Goal: Transaction & Acquisition: Purchase product/service

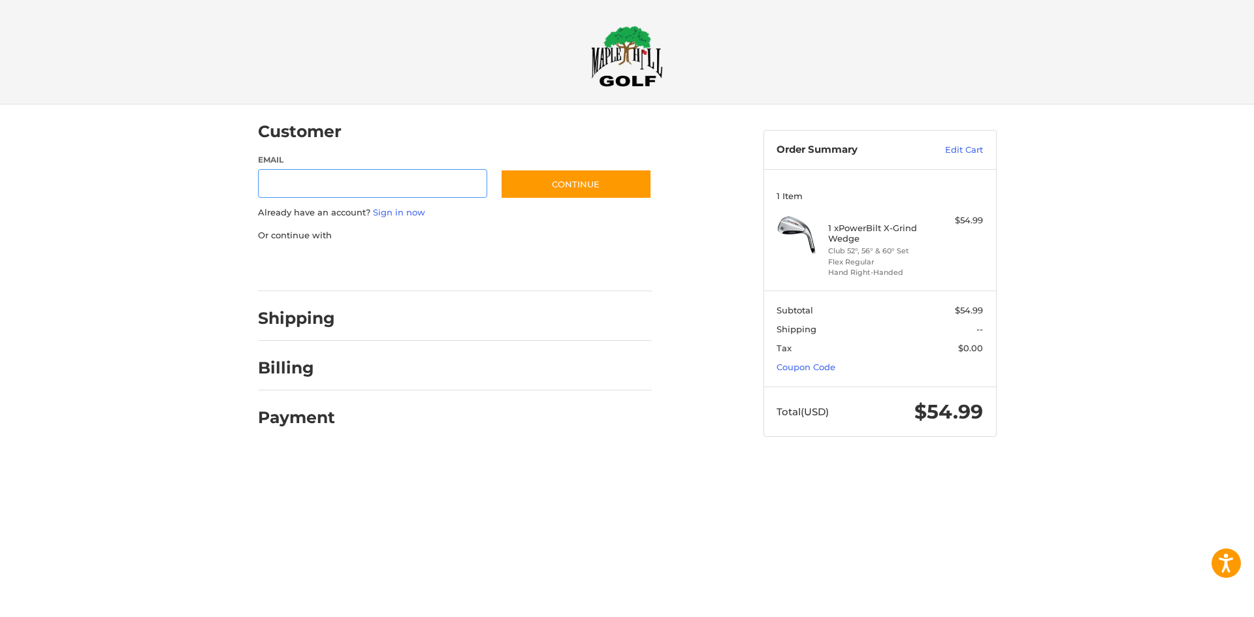
click at [394, 190] on input "Email" at bounding box center [373, 183] width 230 height 29
type input "**********"
click at [567, 176] on button "Continue" at bounding box center [576, 184] width 152 height 30
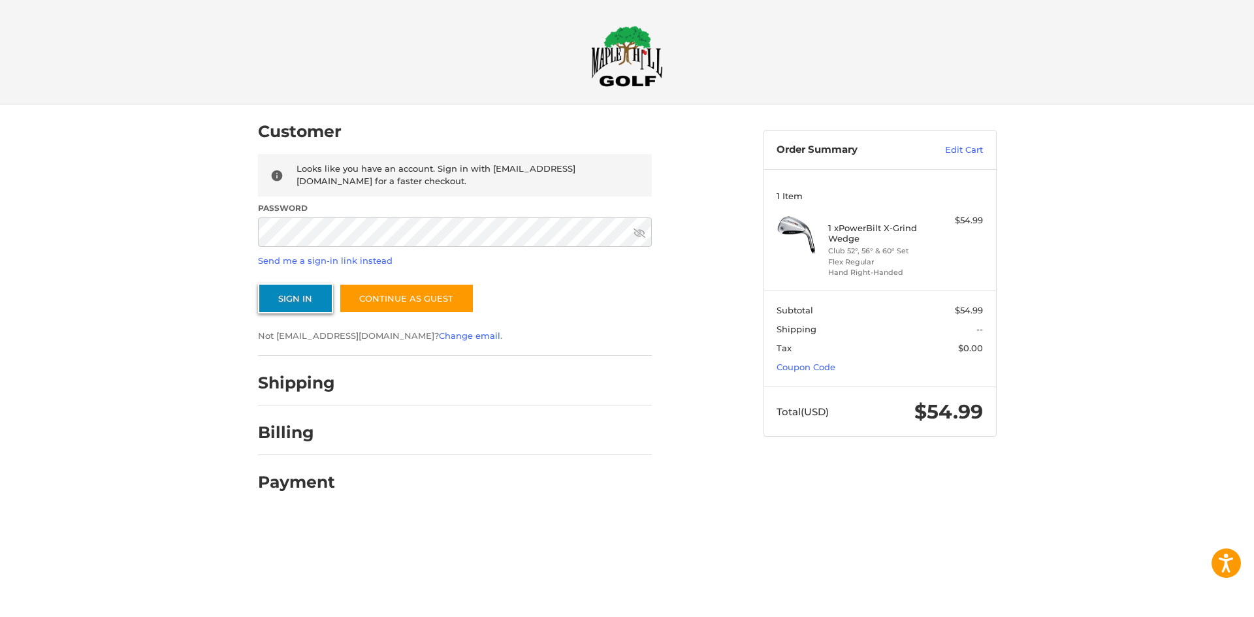
click at [310, 299] on button "Sign In" at bounding box center [295, 299] width 75 height 30
click at [258, 284] on button "Sign In" at bounding box center [295, 299] width 75 height 30
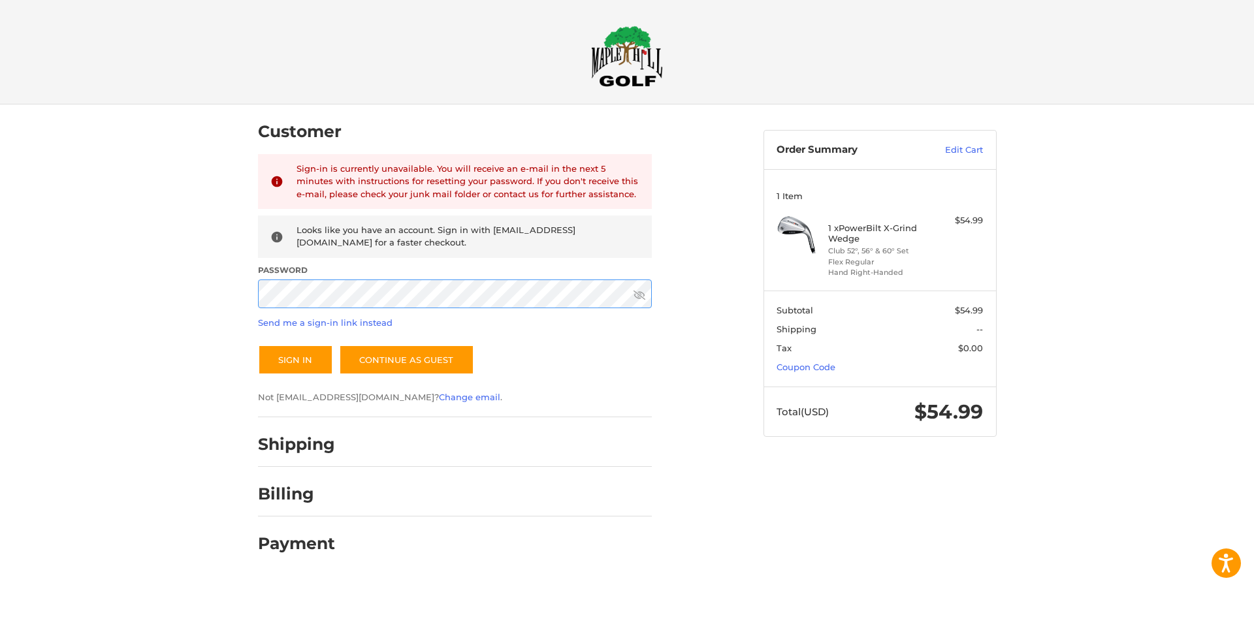
click at [217, 285] on div "Customer Returning Customer Sign-in is currently unavailable. You will receive …" at bounding box center [627, 342] width 1254 height 474
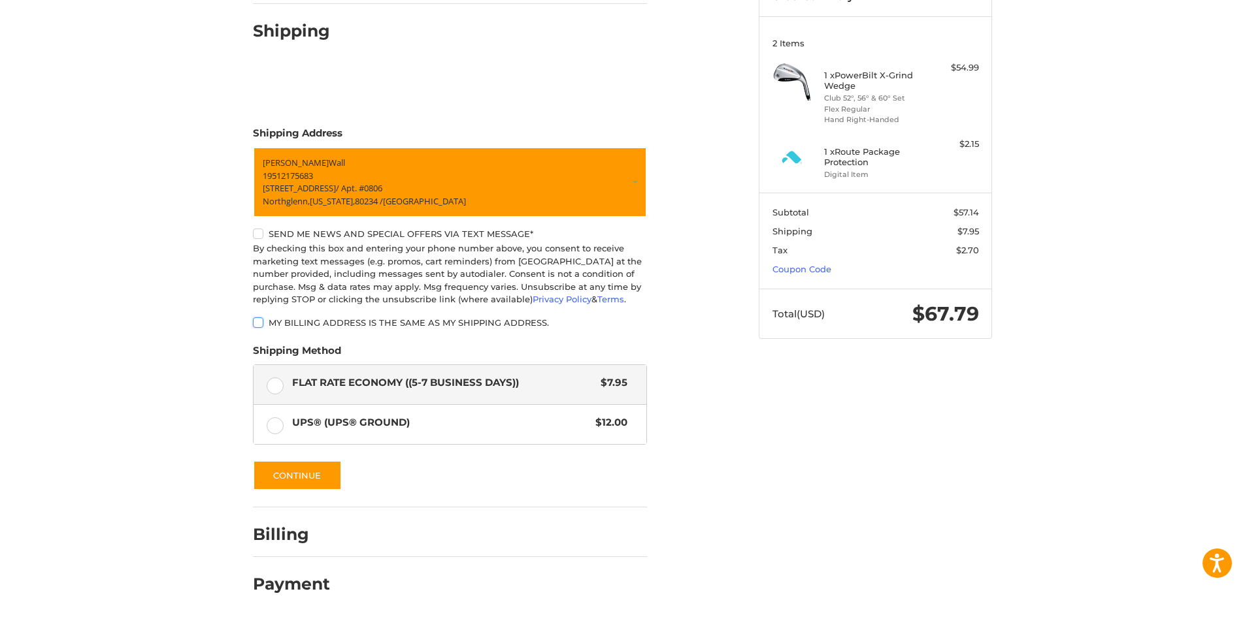
scroll to position [155, 0]
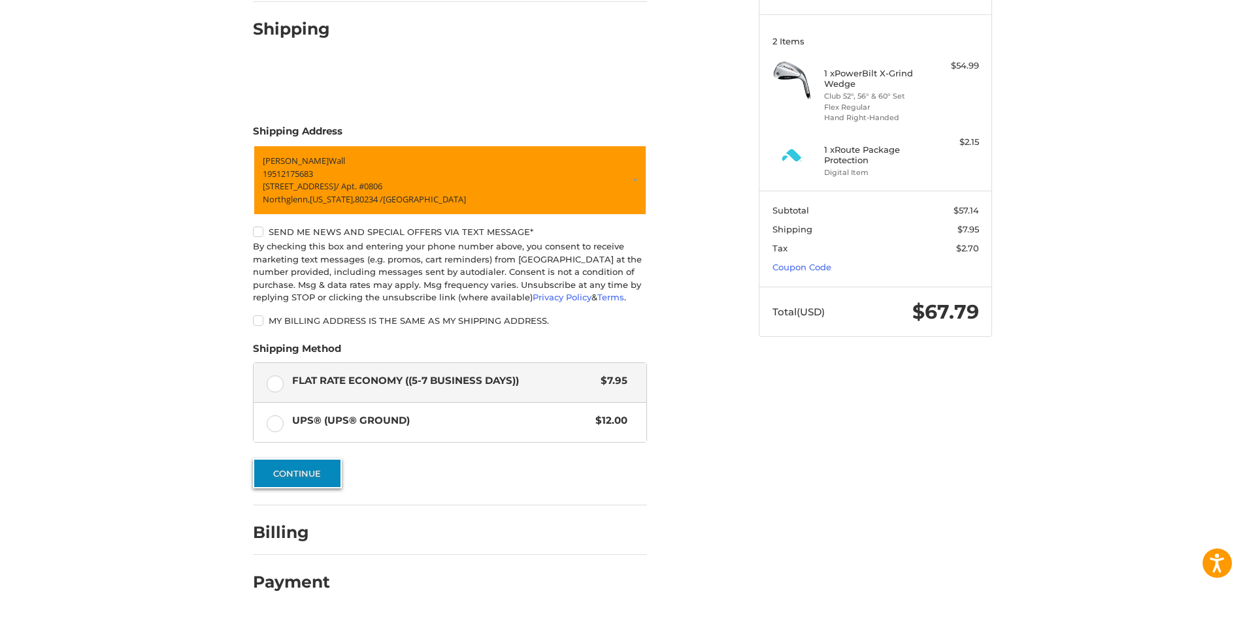
click at [313, 465] on button "Continue" at bounding box center [297, 474] width 89 height 30
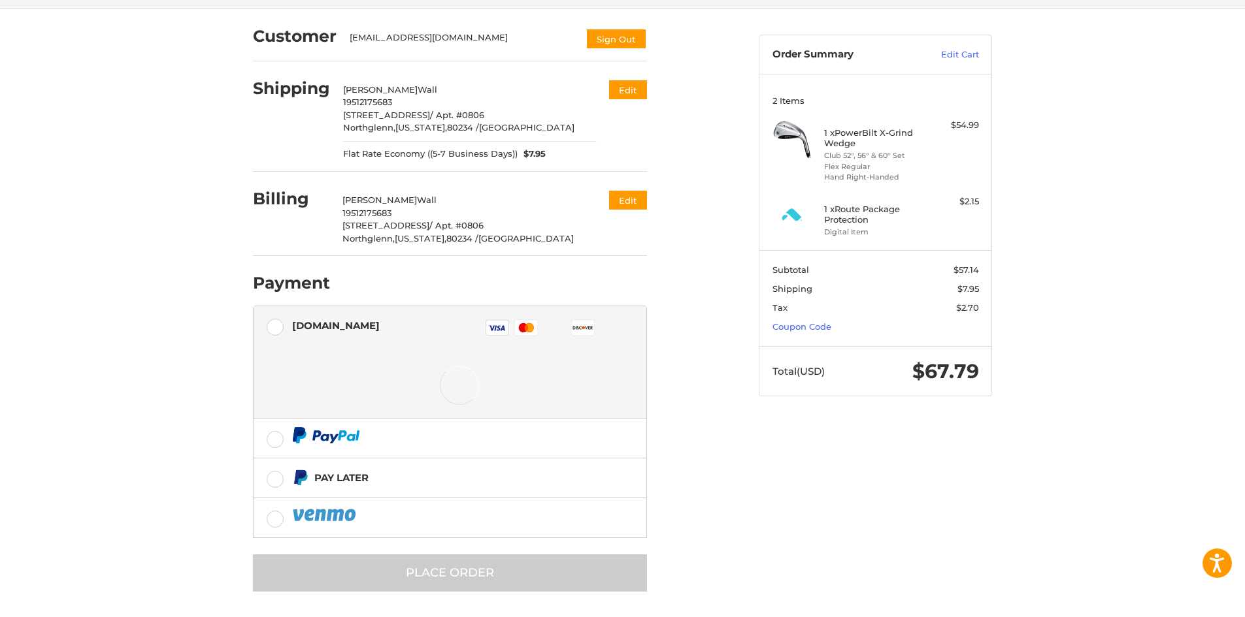
scroll to position [98, 0]
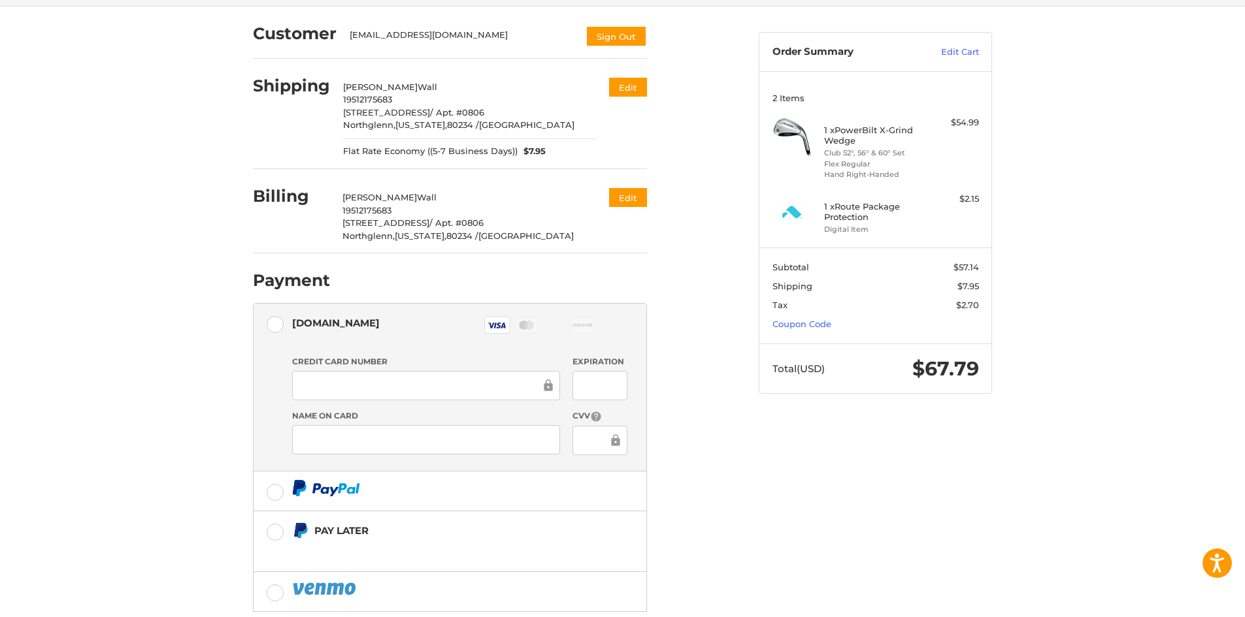
click at [652, 472] on ol "Customer [EMAIL_ADDRESS][DOMAIN_NAME] Sign Out Shipping [PERSON_NAME] 195121756…" at bounding box center [475, 336] width 445 height 659
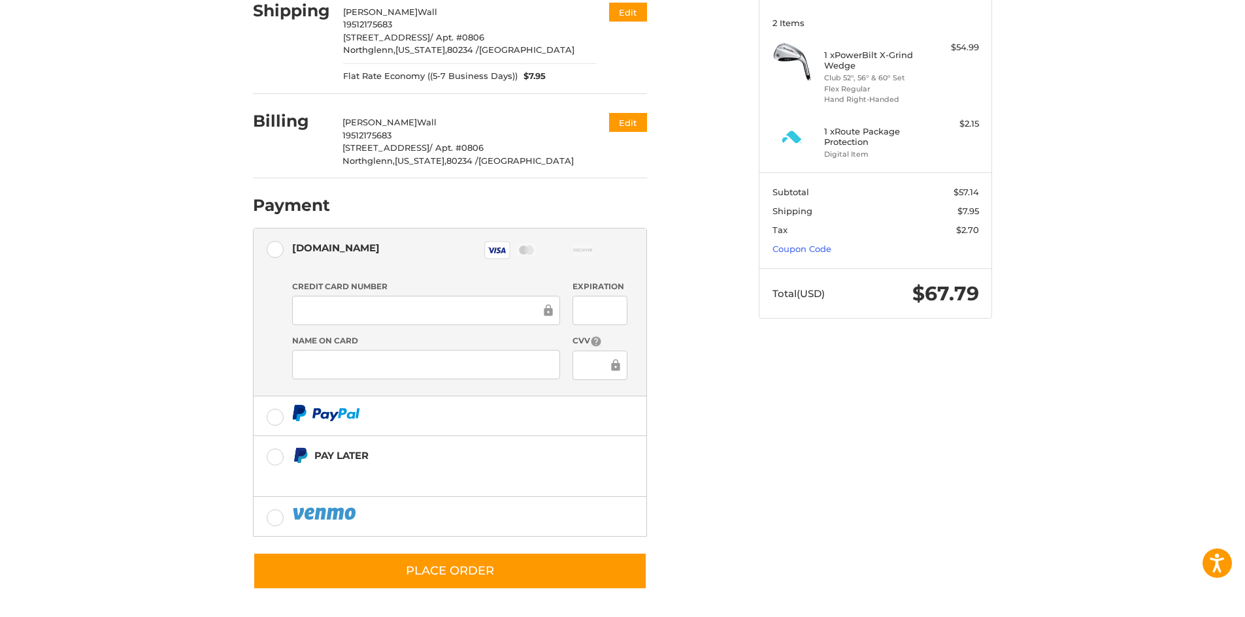
scroll to position [174, 0]
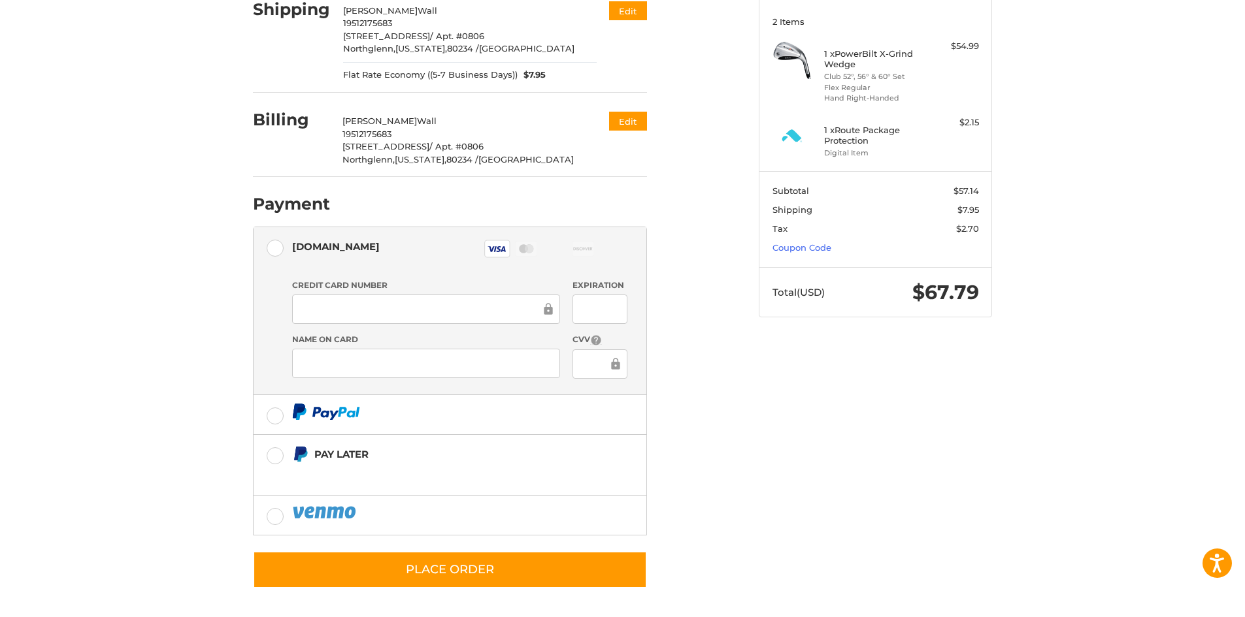
click at [709, 459] on div "Customer [EMAIL_ADDRESS][DOMAIN_NAME] Sign Out Shipping [PERSON_NAME] 195121756…" at bounding box center [496, 267] width 506 height 674
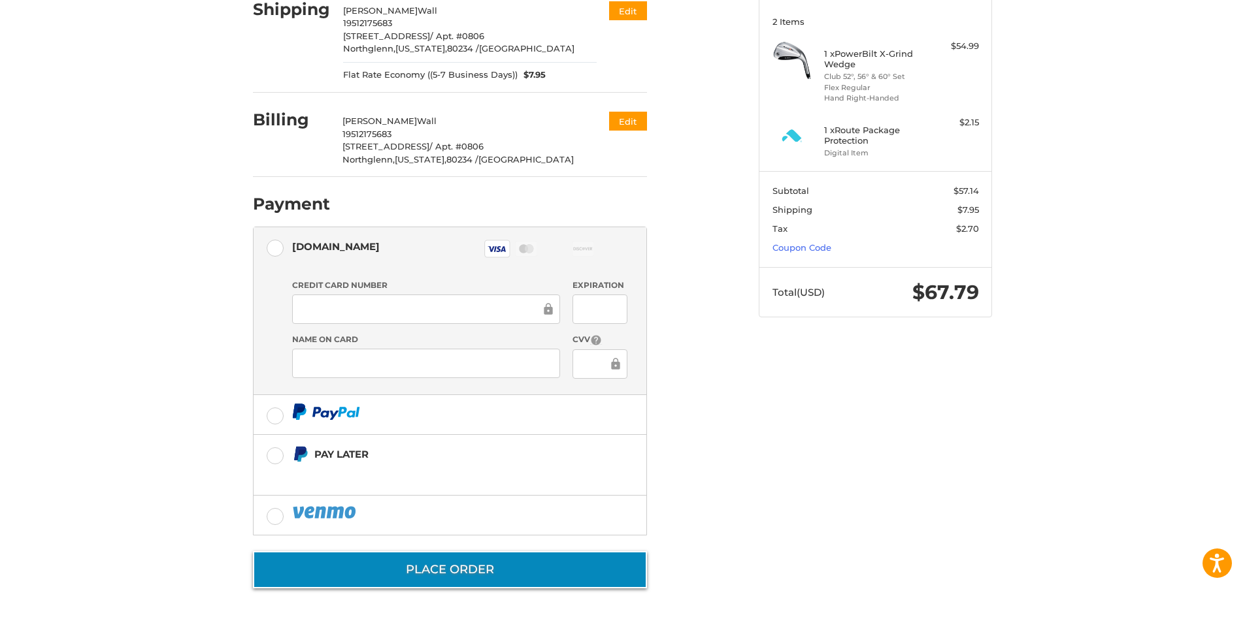
click at [593, 563] on button "Place Order" at bounding box center [450, 569] width 394 height 37
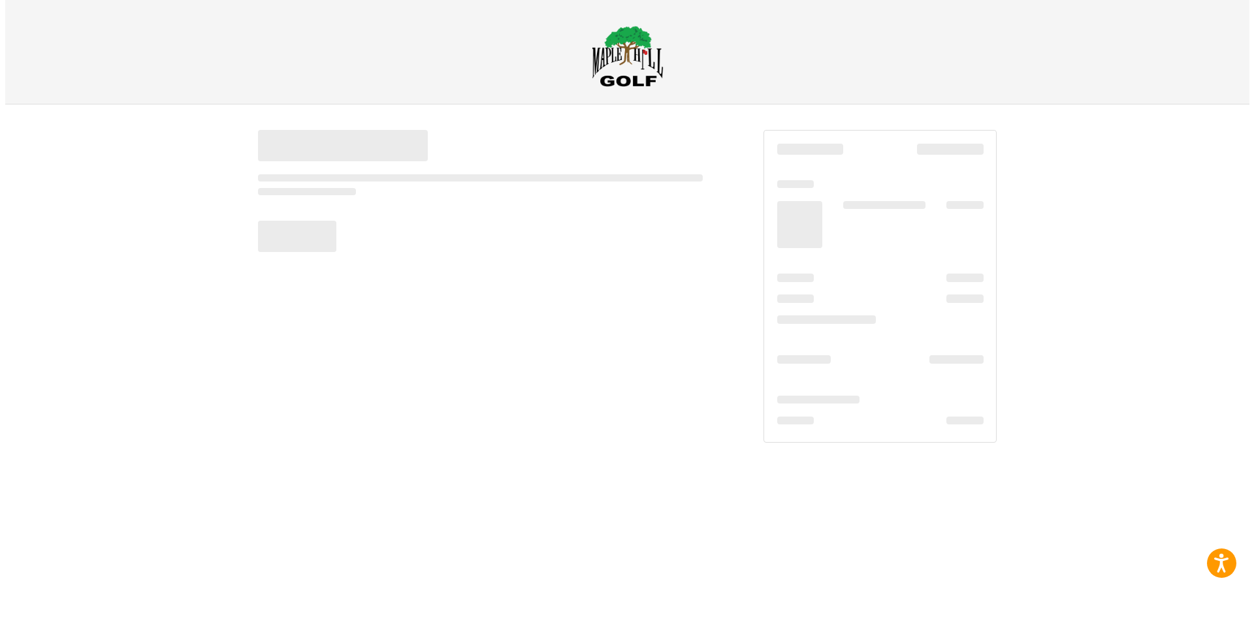
scroll to position [0, 0]
